Goal: Task Accomplishment & Management: Complete application form

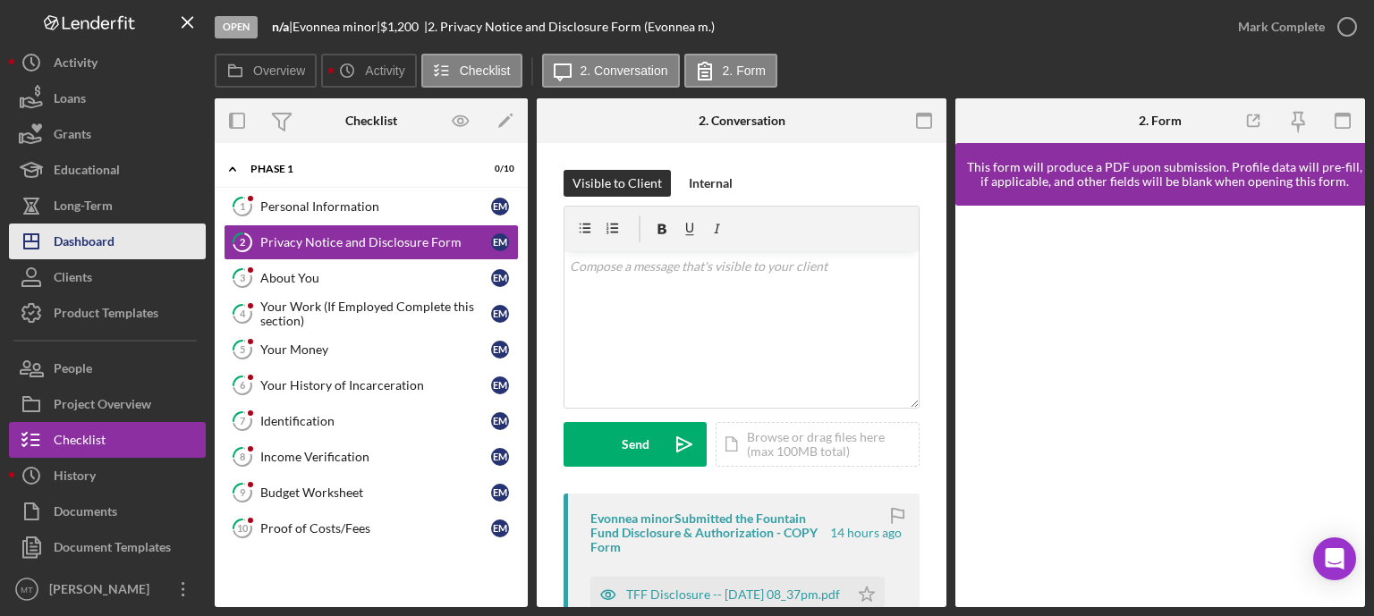
click at [123, 234] on button "Icon/Dashboard Dashboard" at bounding box center [107, 242] width 197 height 36
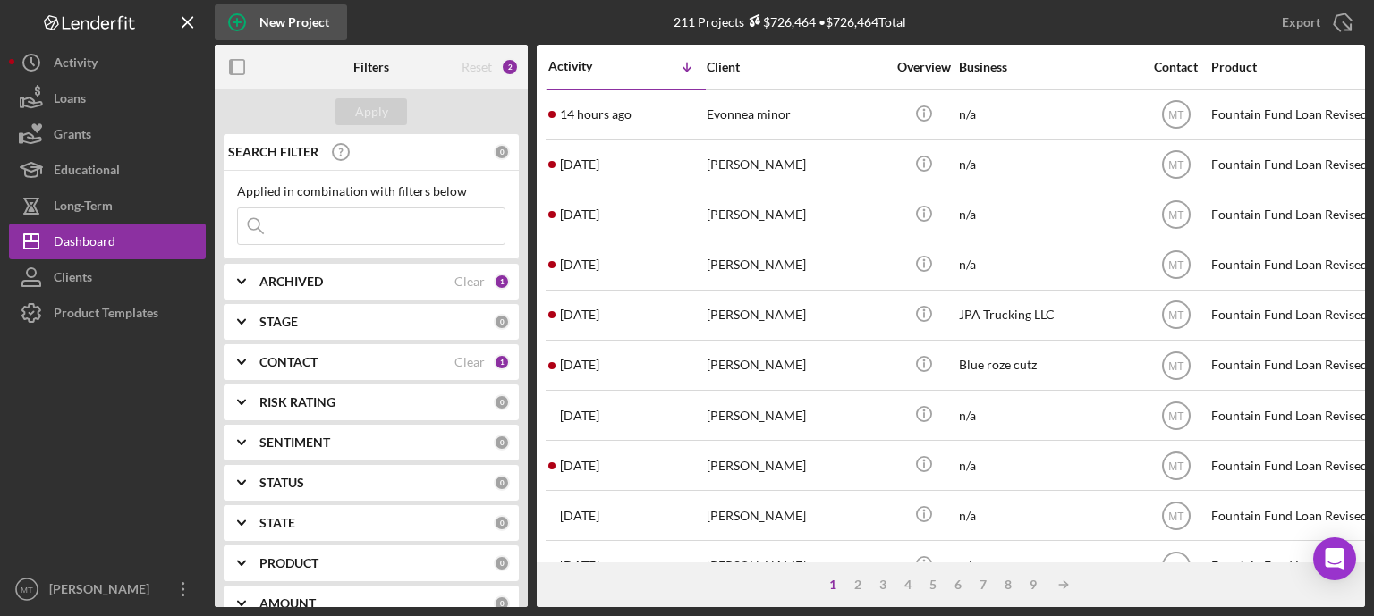
click at [290, 30] on div "New Project" at bounding box center [294, 22] width 70 height 36
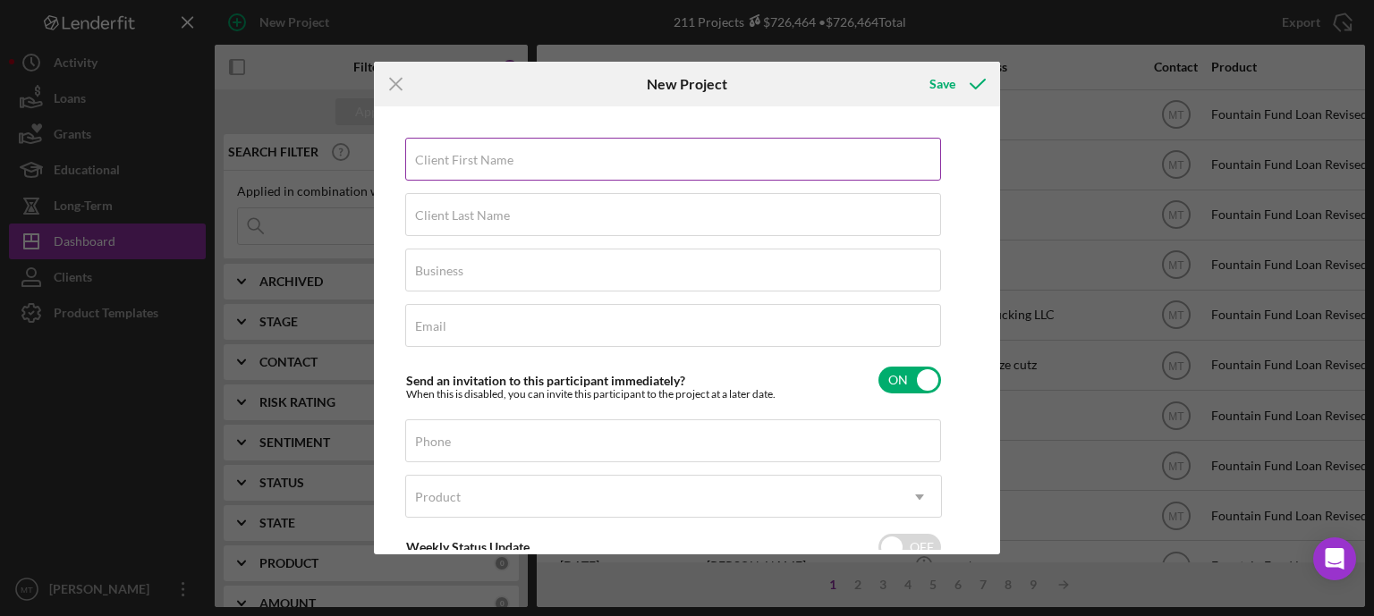
click at [468, 157] on label "Client First Name" at bounding box center [464, 160] width 98 height 14
click at [468, 157] on input "Client First Name" at bounding box center [673, 159] width 536 height 43
type input "[PERSON_NAME]"
click at [472, 207] on div "Client Last Name Required" at bounding box center [673, 215] width 537 height 45
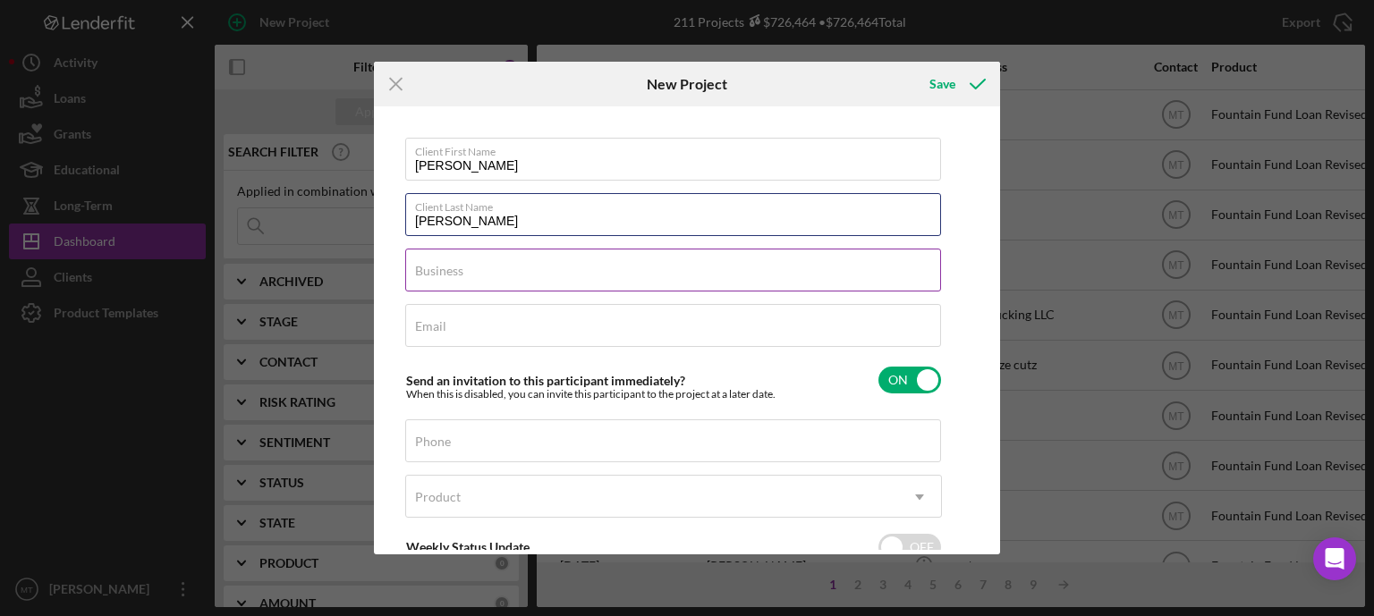
type input "[PERSON_NAME]"
click at [432, 267] on label "Business" at bounding box center [439, 271] width 48 height 14
click at [432, 267] on input "Business" at bounding box center [673, 270] width 536 height 43
type input "n/a"
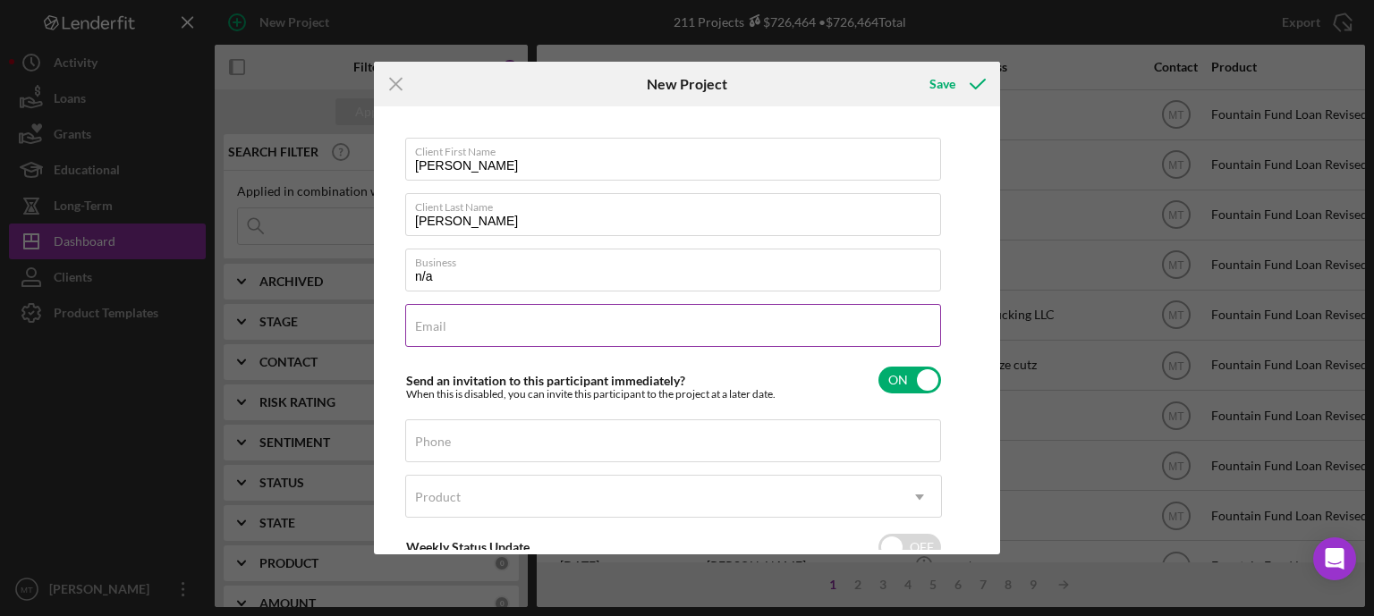
click at [442, 312] on input "Email" at bounding box center [673, 325] width 536 height 43
click at [432, 442] on label "Phone" at bounding box center [433, 442] width 36 height 14
click at [432, 442] on input "Phone" at bounding box center [673, 441] width 536 height 43
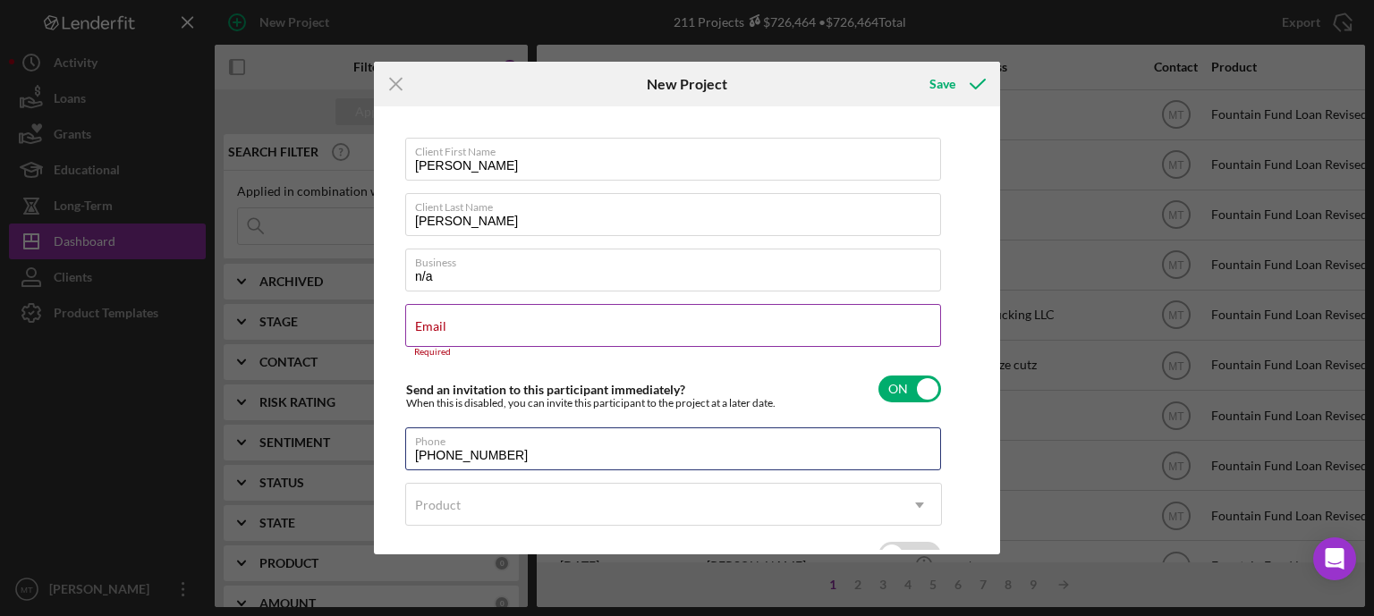
type input "[PHONE_NUMBER]"
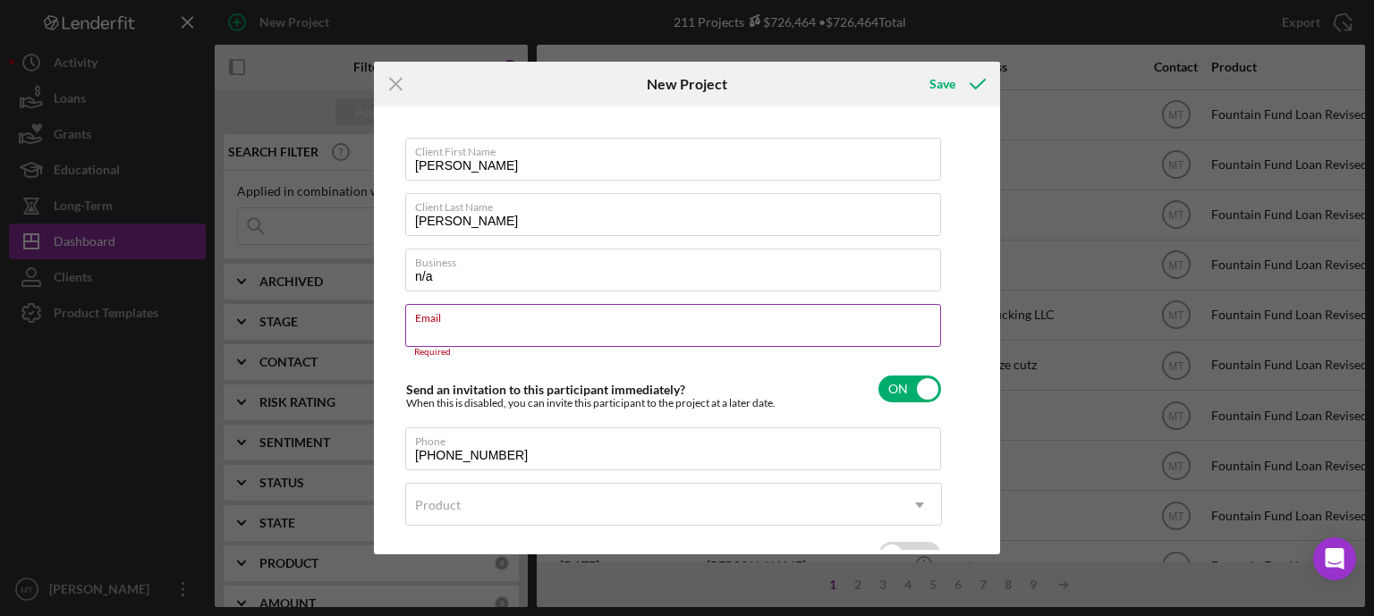
click at [447, 333] on input "Email" at bounding box center [673, 325] width 536 height 43
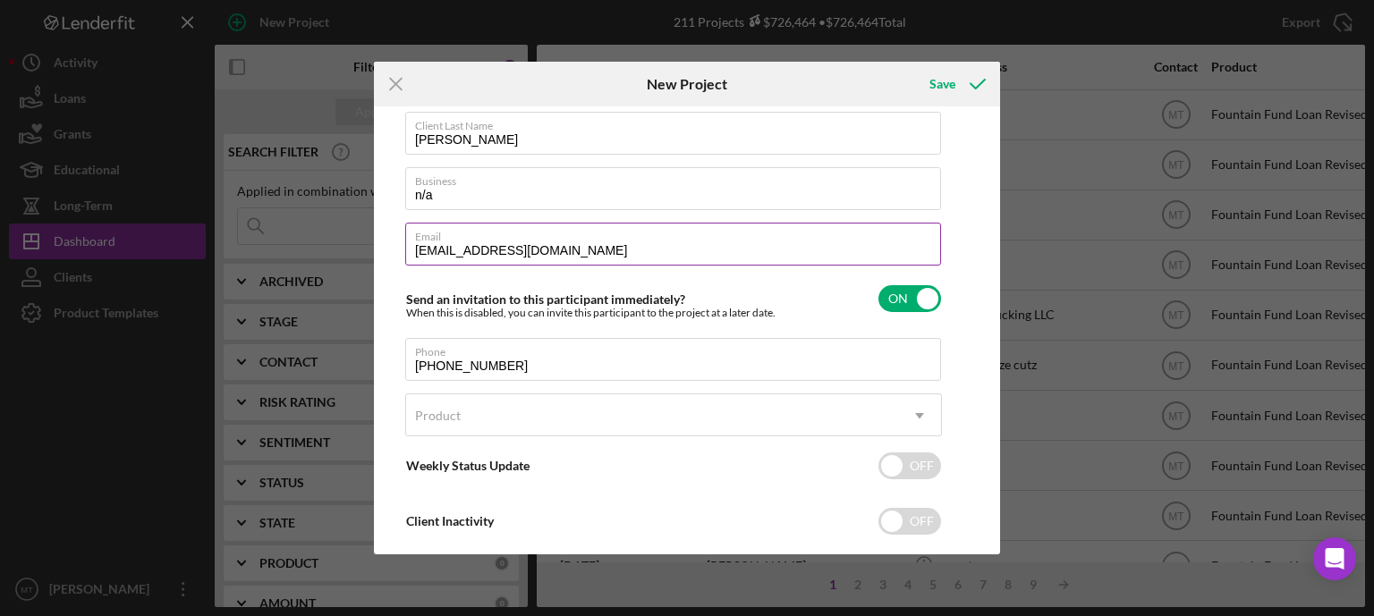
scroll to position [115, 0]
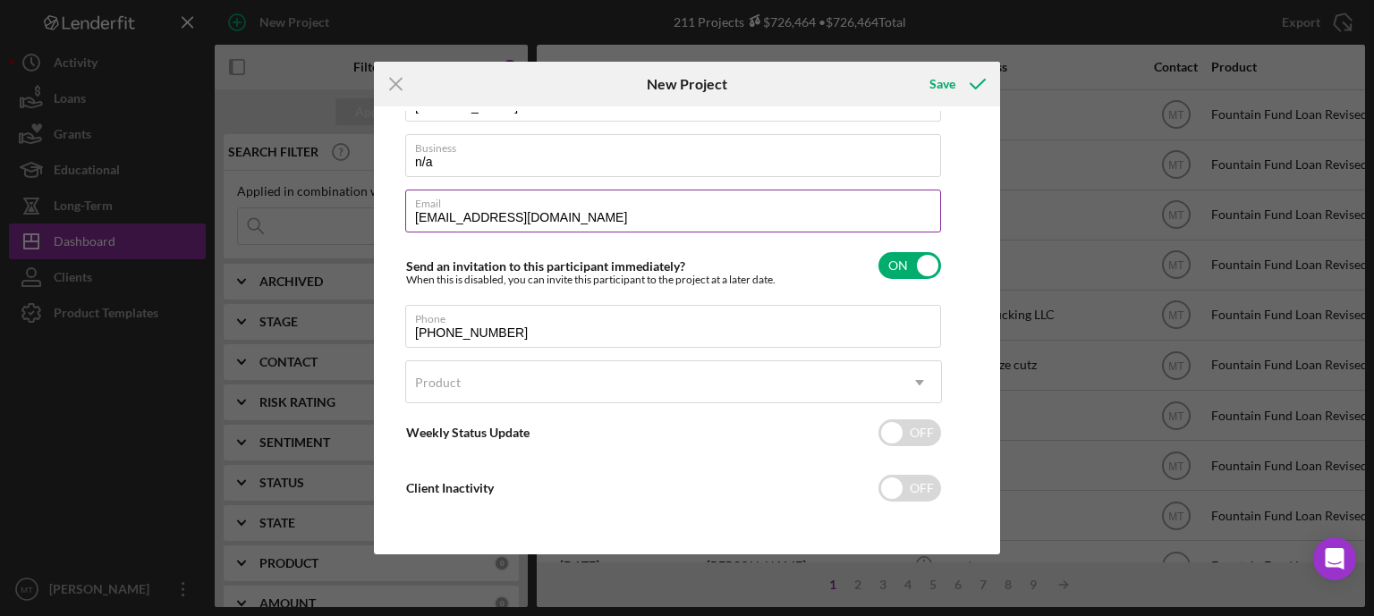
type input "[EMAIL_ADDRESS][DOMAIN_NAME]"
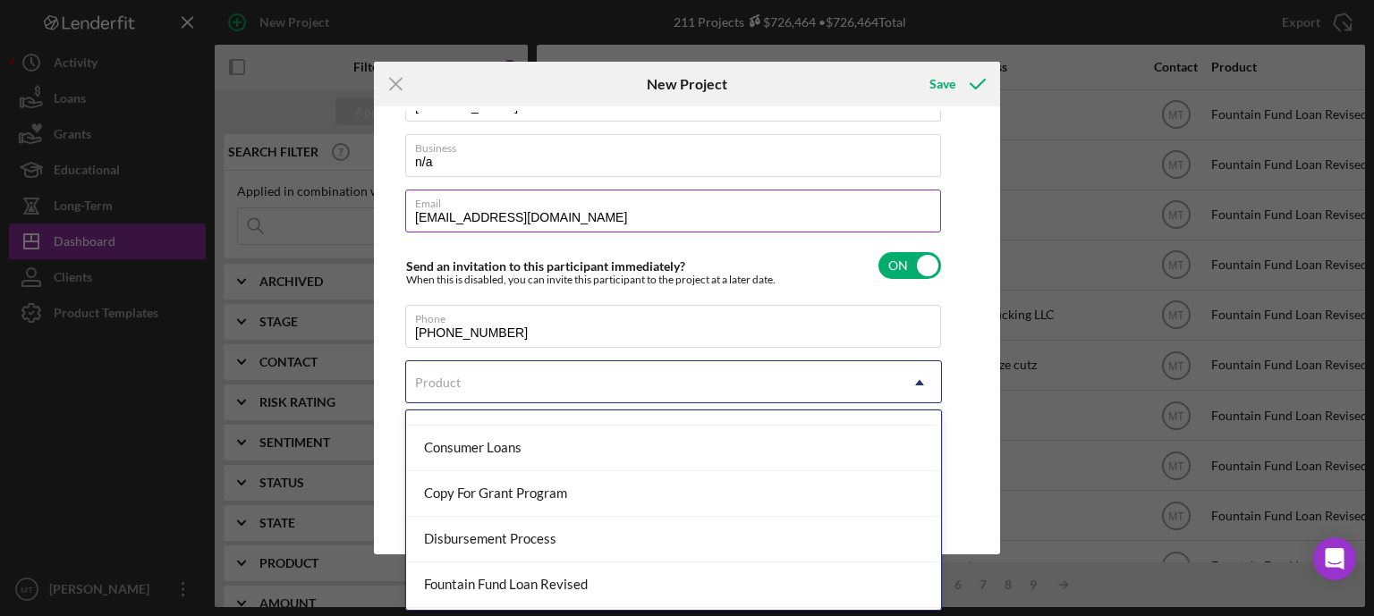
scroll to position [164, 0]
click at [650, 506] on div "Fountain Fund Loan Revised" at bounding box center [673, 498] width 535 height 46
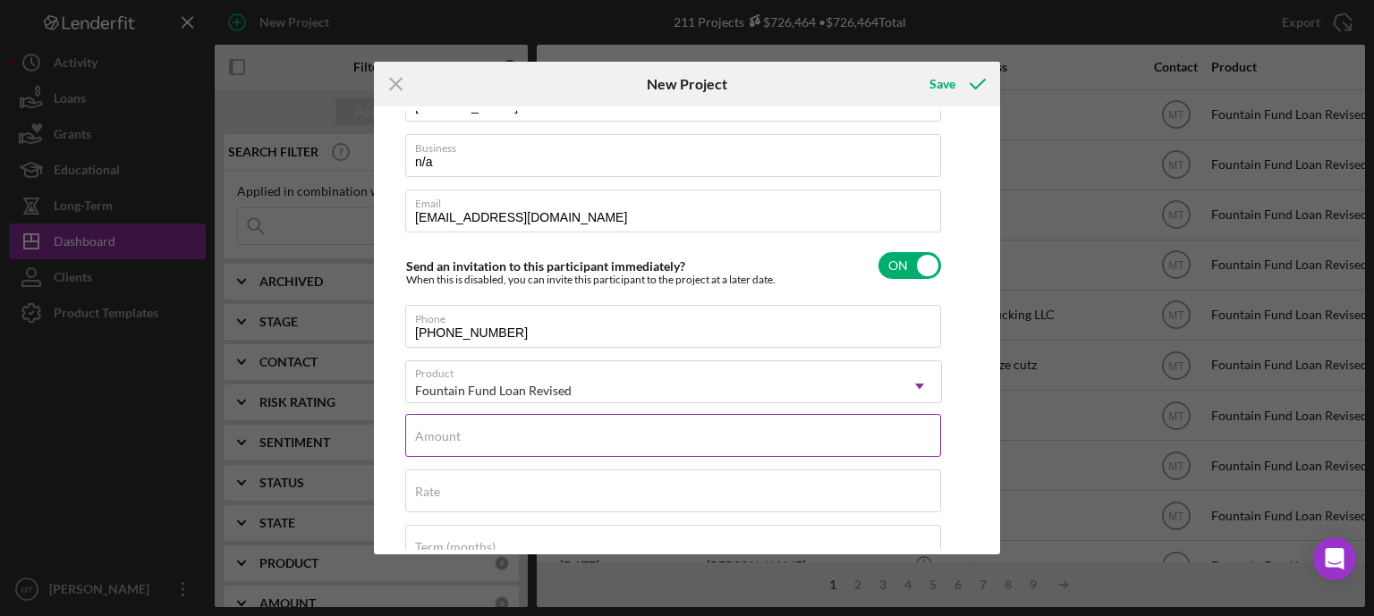
click at [610, 437] on div "Amount" at bounding box center [673, 436] width 537 height 45
type input "$650"
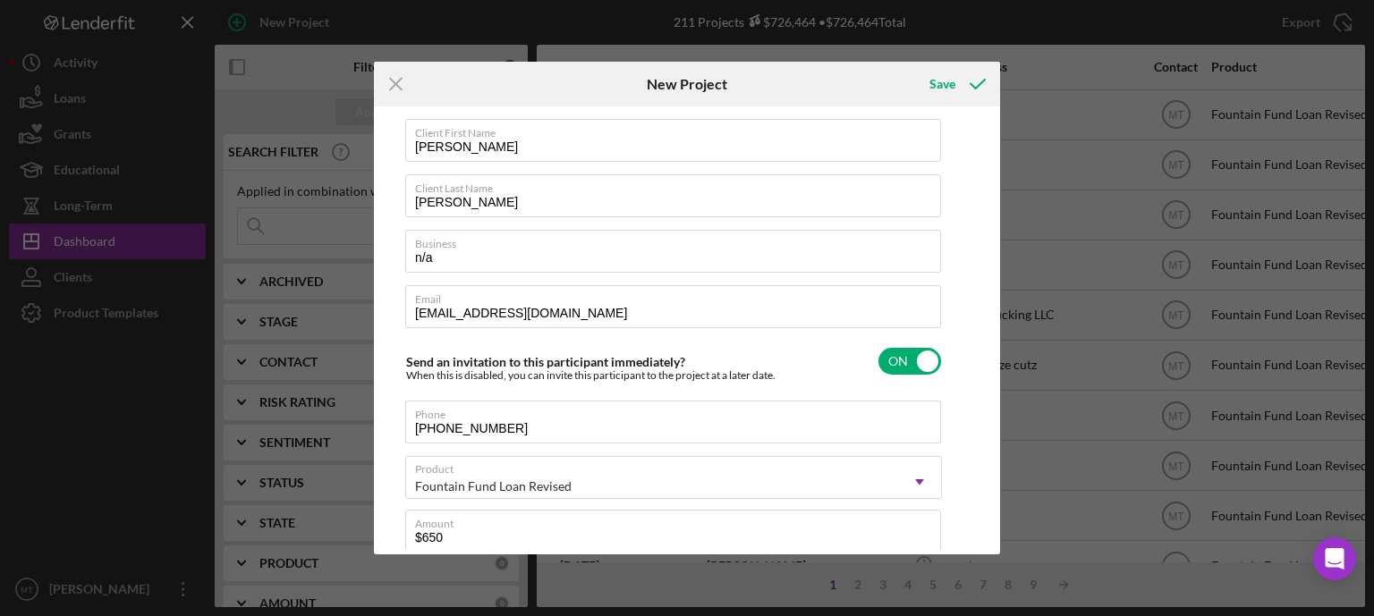
scroll to position [0, 0]
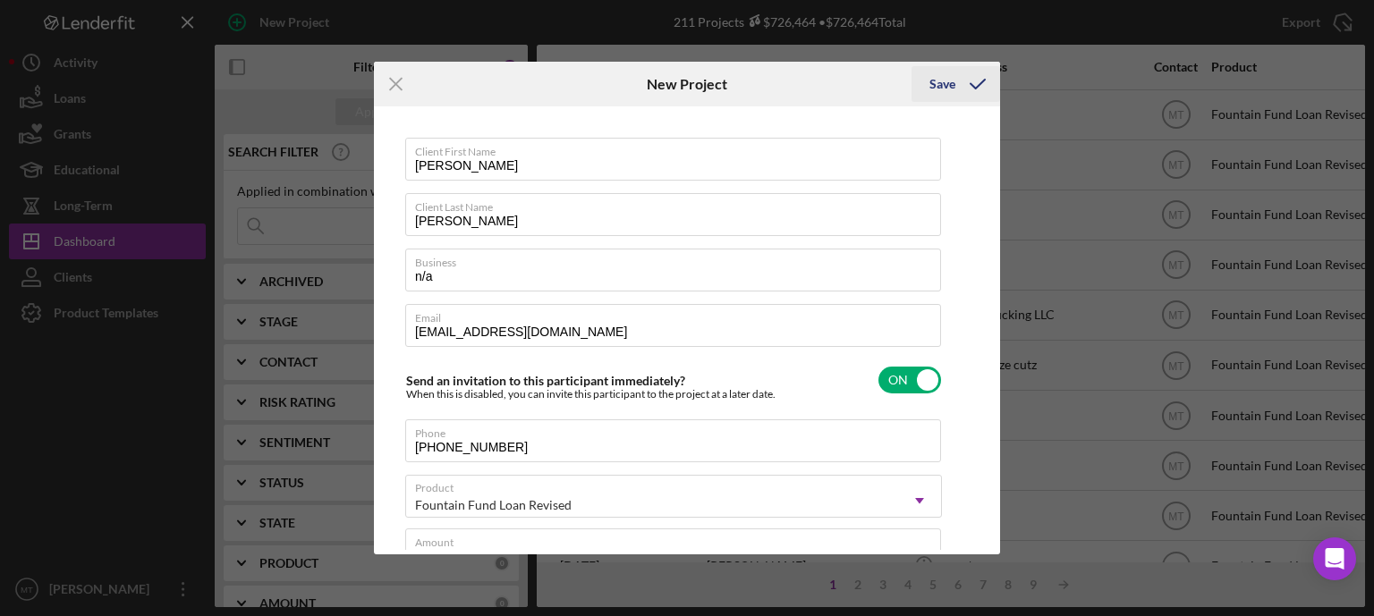
click at [974, 81] on icon "submit" at bounding box center [977, 84] width 45 height 45
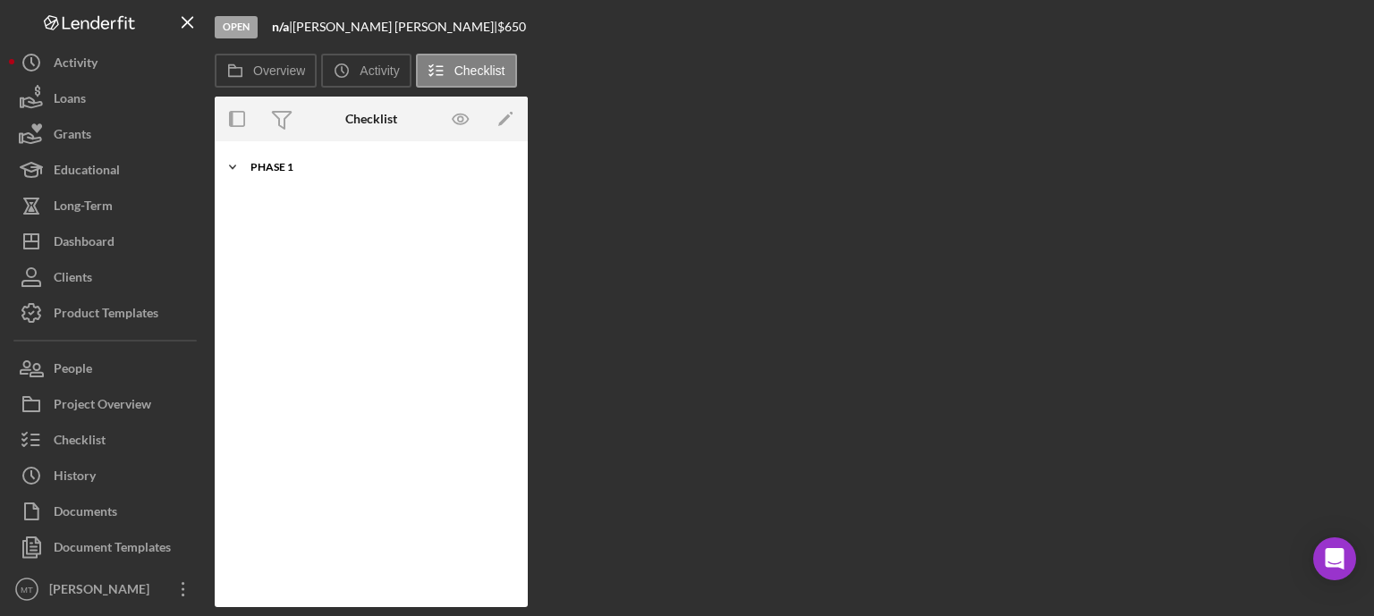
click at [231, 169] on icon "Icon/Expander" at bounding box center [233, 167] width 36 height 36
